Goal: Use online tool/utility: Utilize a website feature to perform a specific function

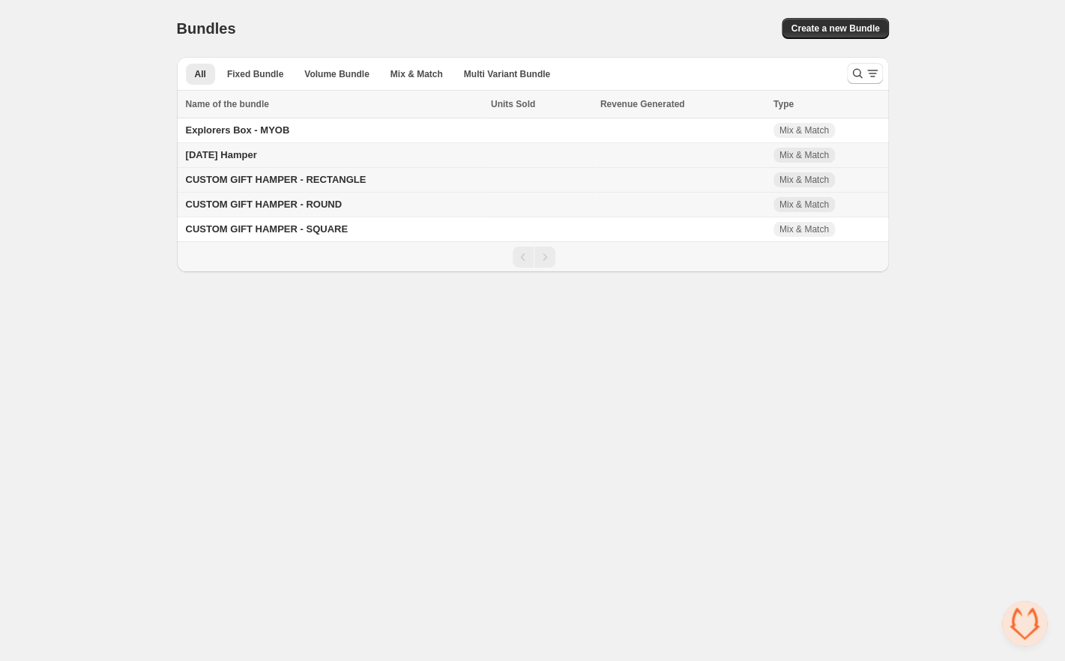
click at [325, 176] on span "CUSTOM GIFT HAMPER - RECTANGLE" at bounding box center [276, 179] width 181 height 11
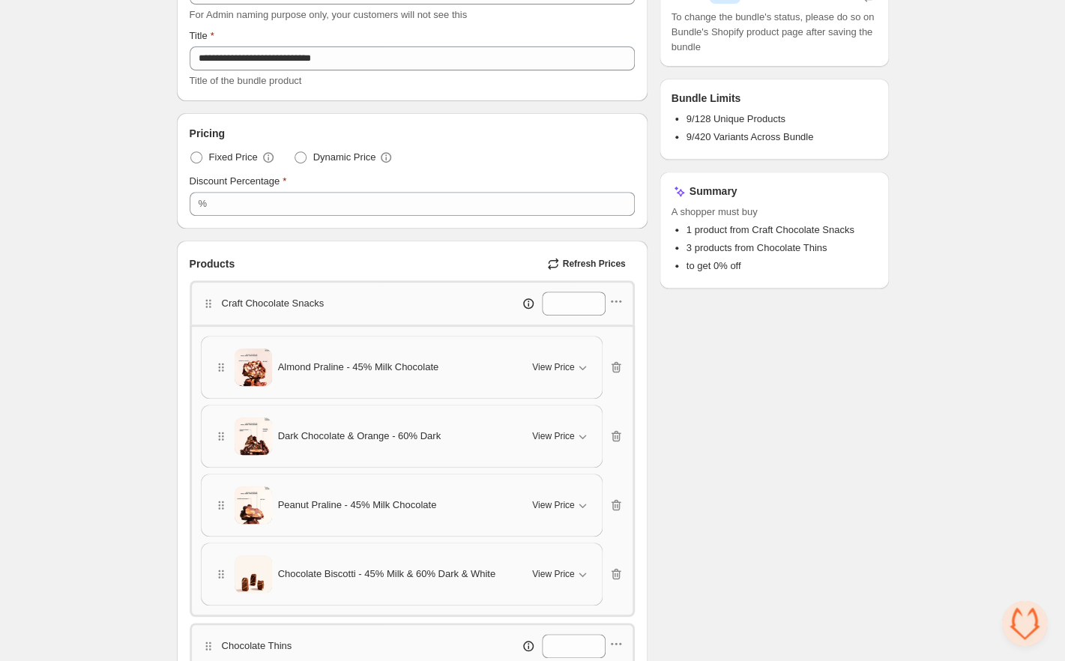
scroll to position [151, 0]
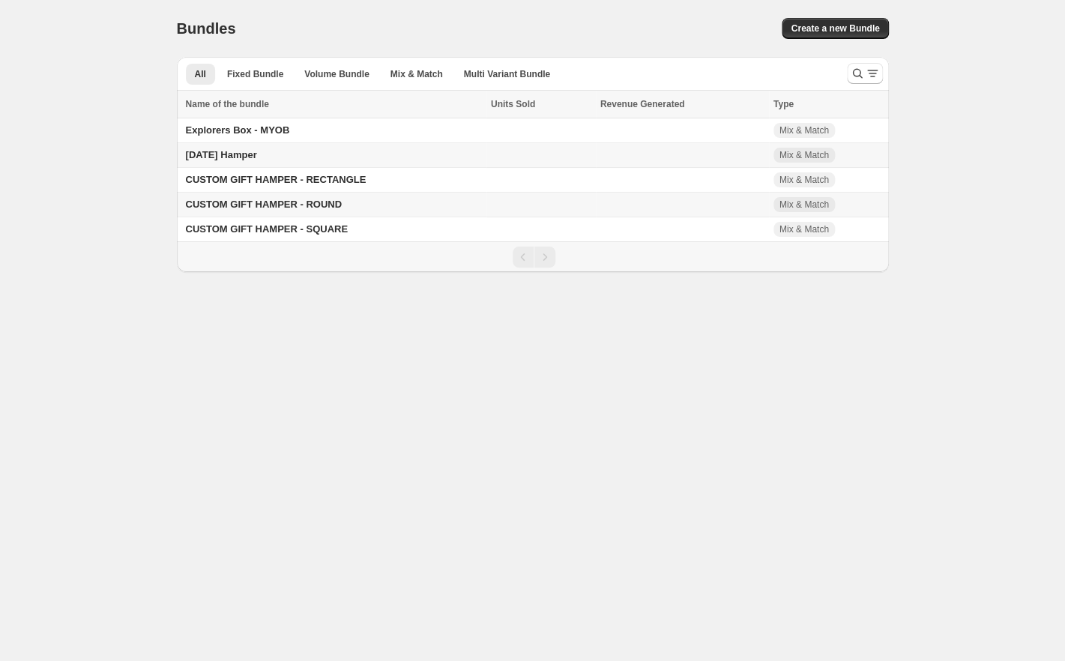
click at [288, 208] on span "CUSTOM GIFT HAMPER - ROUND" at bounding box center [264, 204] width 156 height 11
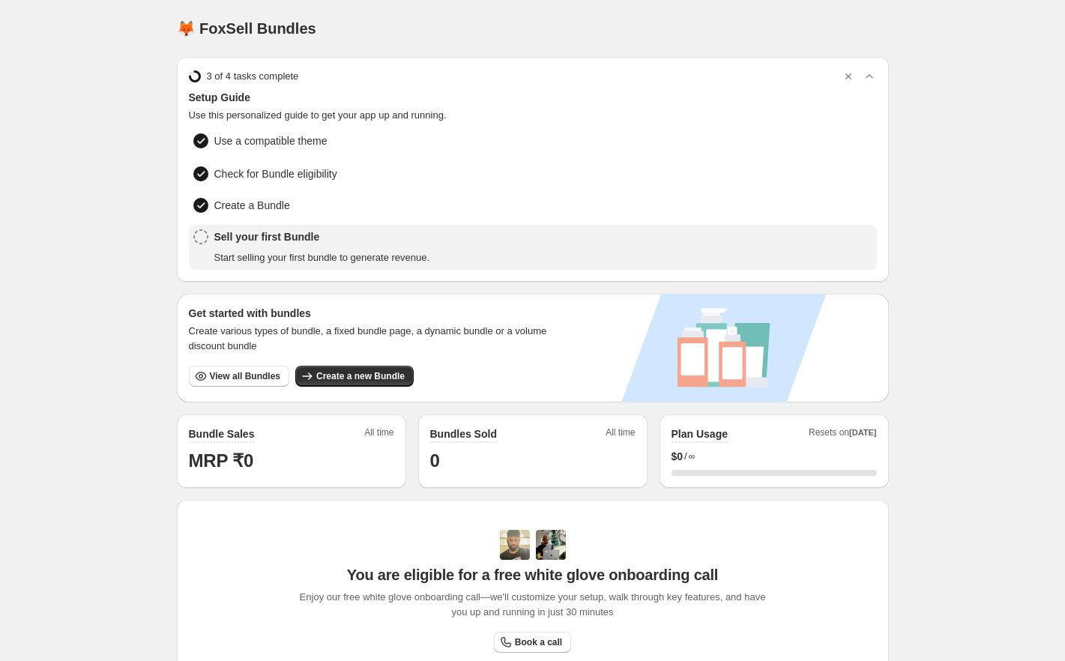
click at [248, 371] on span "View all Bundles" at bounding box center [245, 376] width 70 height 12
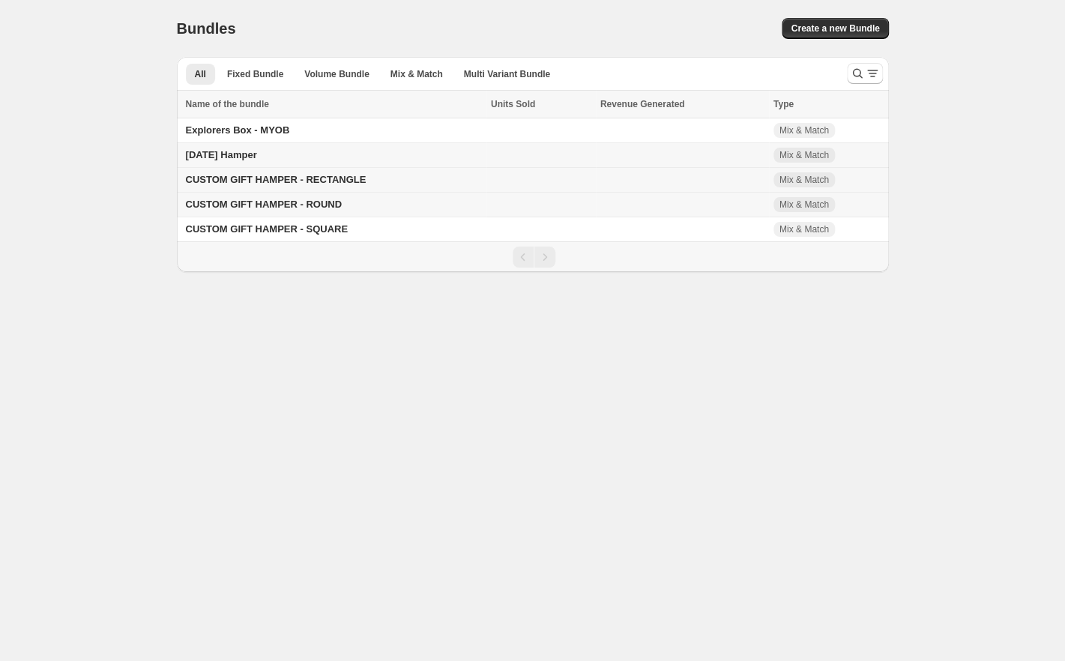
click at [285, 185] on span "CUSTOM GIFT HAMPER - RECTANGLE" at bounding box center [276, 179] width 181 height 11
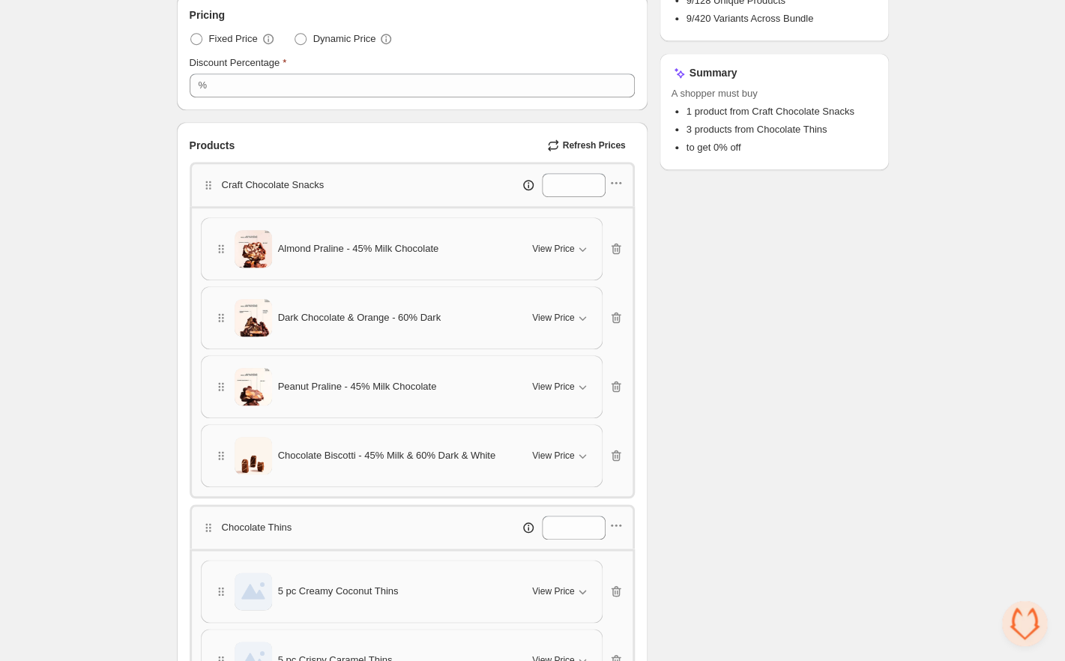
scroll to position [264, 0]
click at [565, 246] on span "View Price" at bounding box center [553, 250] width 42 height 12
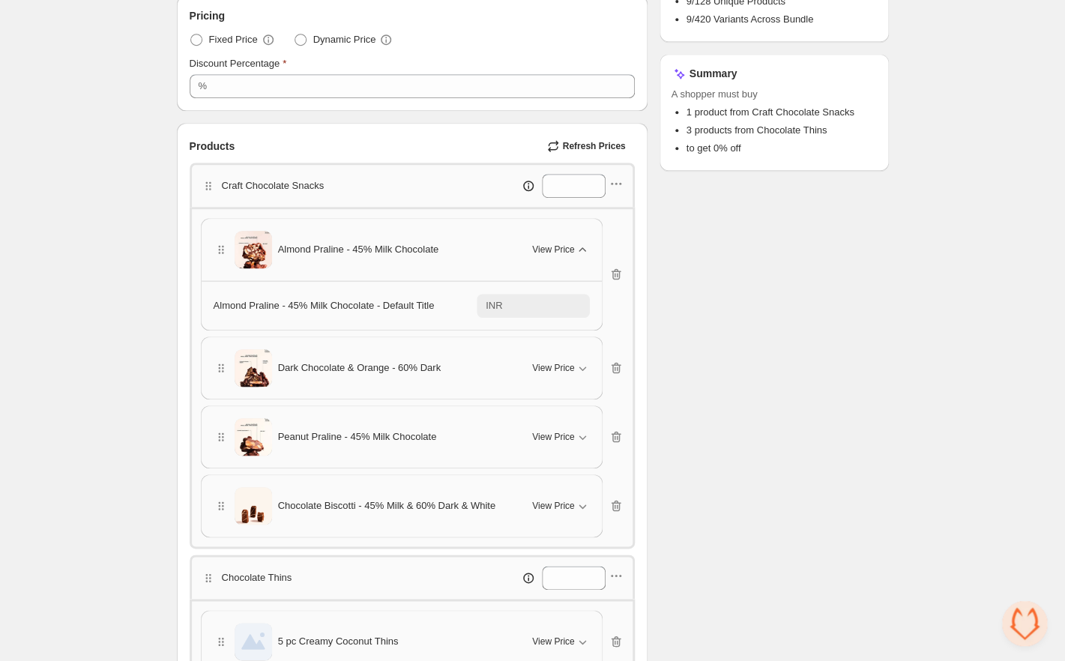
click at [565, 246] on span "View Price" at bounding box center [553, 250] width 42 height 12
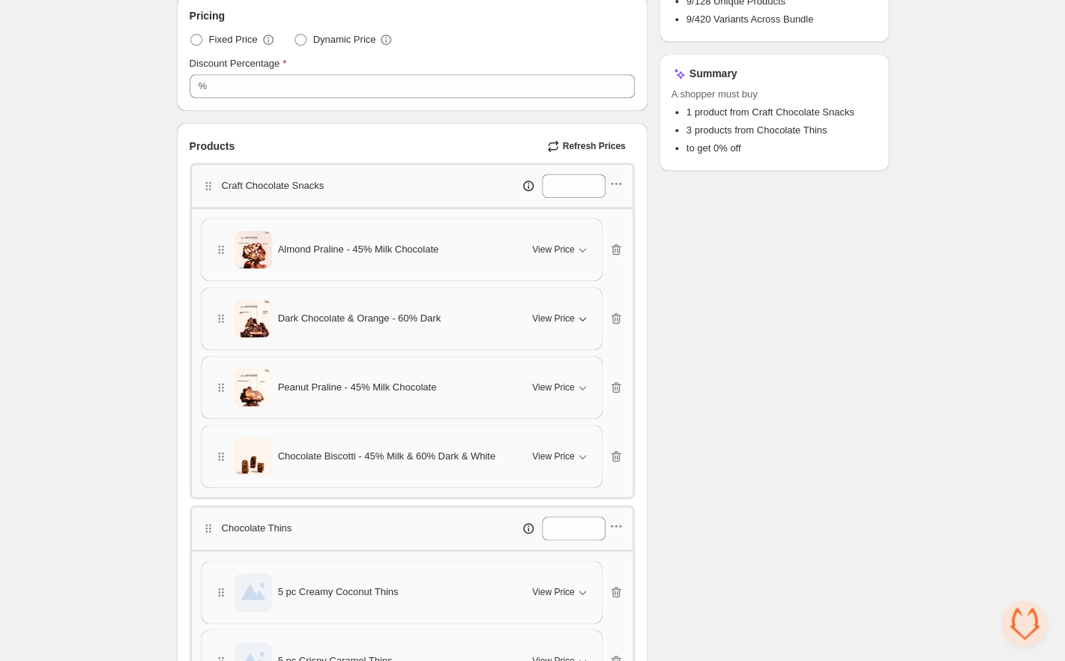
click at [590, 312] on button "View Price" at bounding box center [560, 319] width 75 height 24
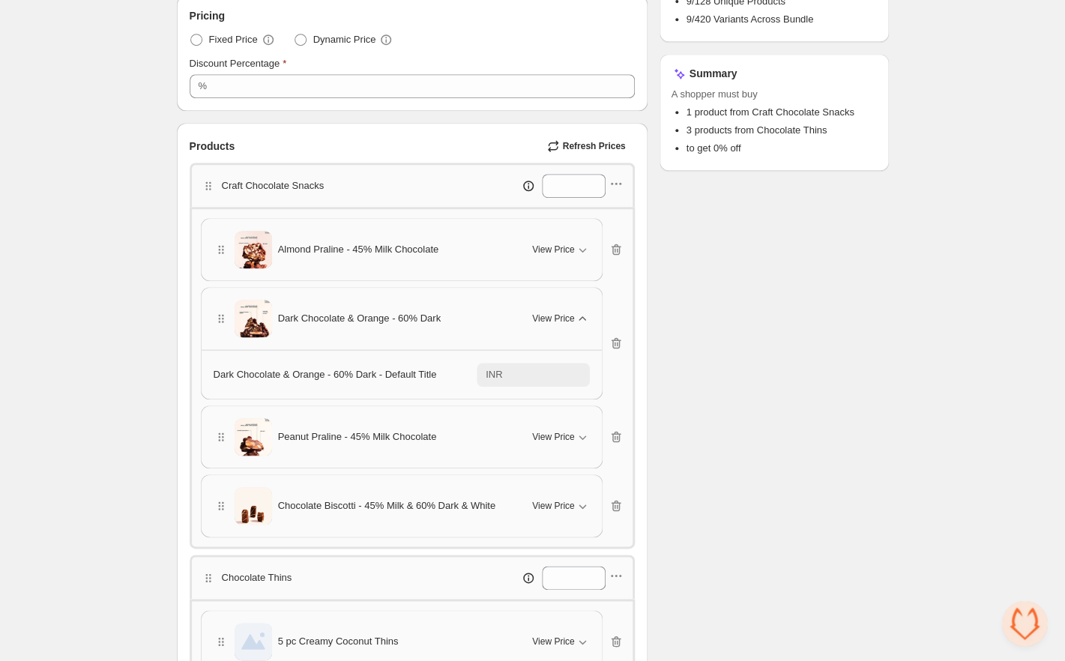
click at [587, 314] on icon "button" at bounding box center [582, 318] width 15 height 15
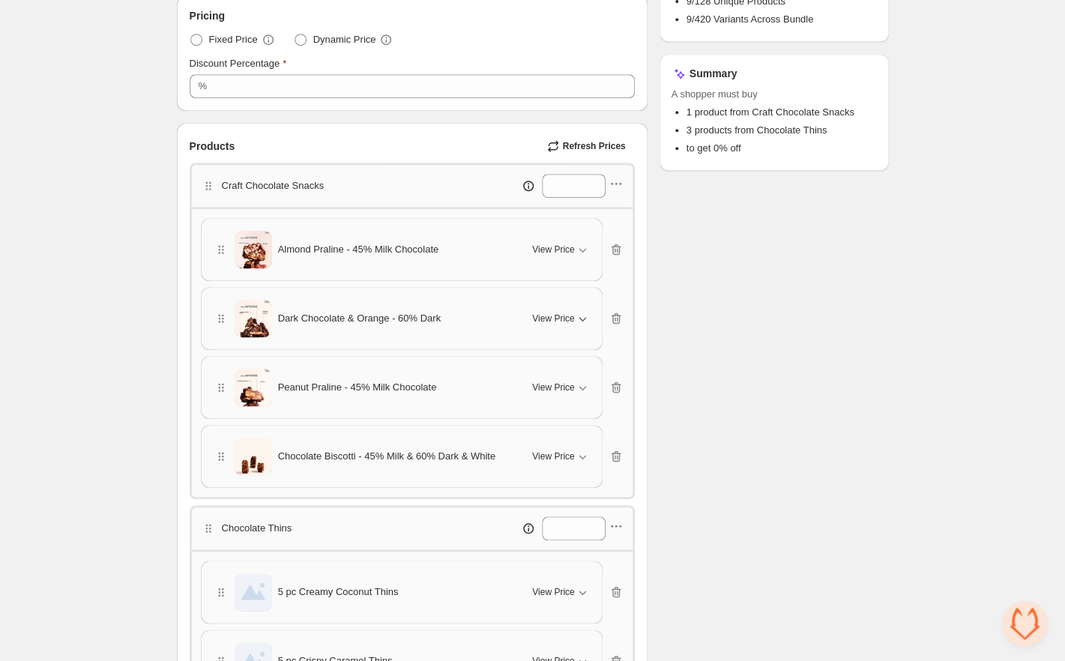
click at [578, 374] on div "Peanut Praline - 45% Milk Chocolate View Price" at bounding box center [402, 387] width 376 height 37
click at [578, 382] on icon "button" at bounding box center [582, 387] width 15 height 15
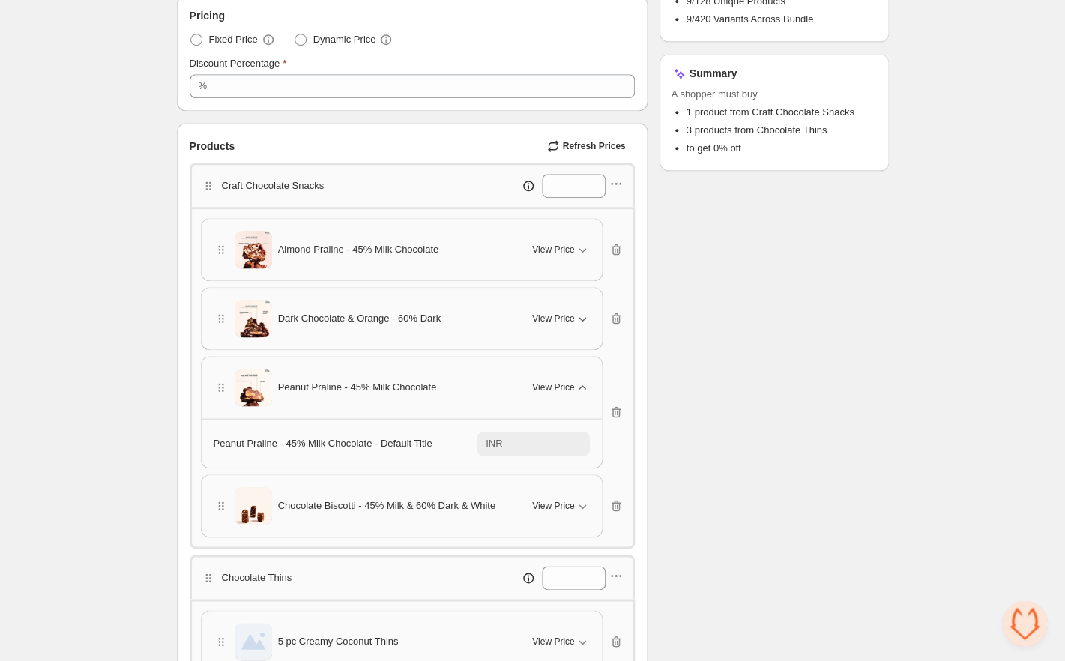
click at [578, 382] on icon "button" at bounding box center [582, 387] width 15 height 15
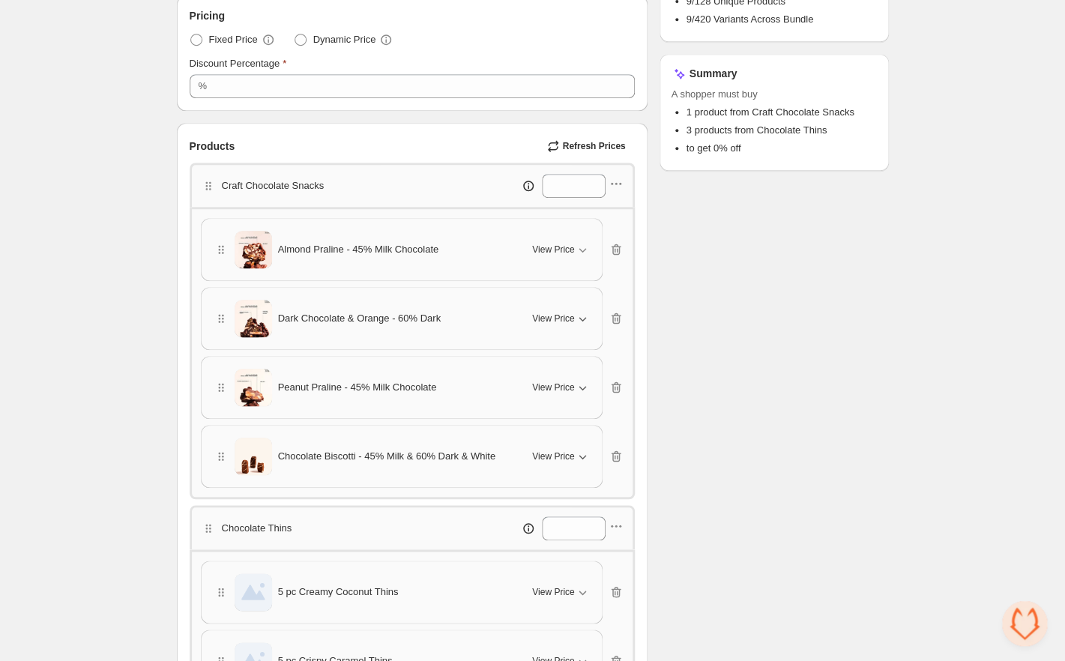
click at [577, 456] on icon "button" at bounding box center [582, 456] width 15 height 15
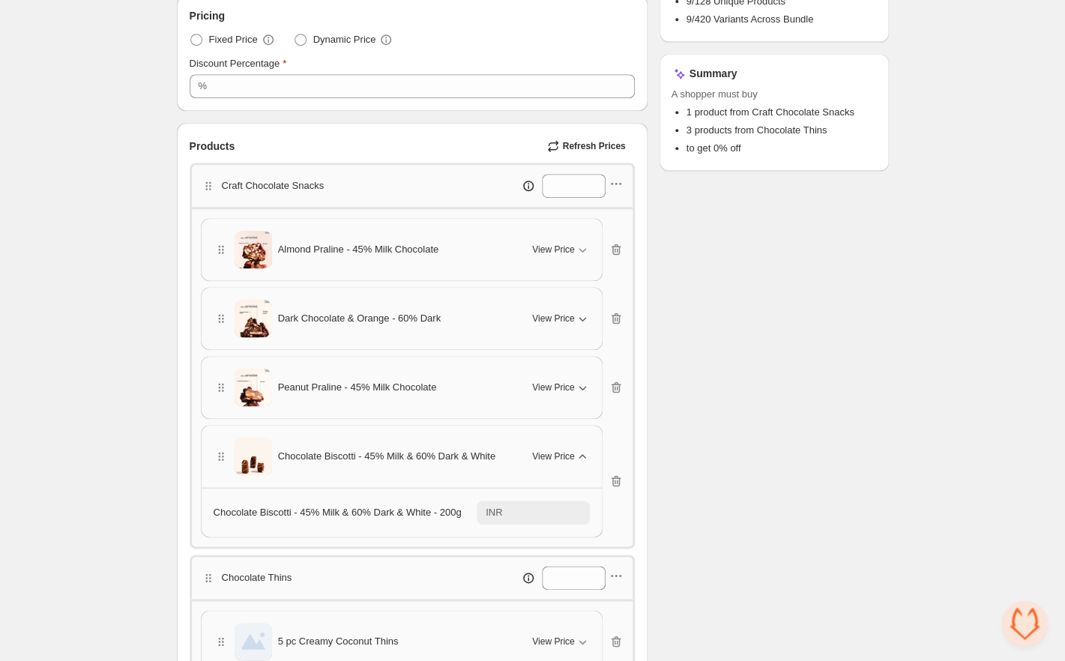
click at [577, 456] on icon "button" at bounding box center [582, 456] width 15 height 15
